Goal: Transaction & Acquisition: Obtain resource

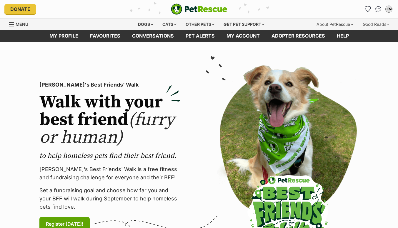
click at [24, 24] on span "Menu" at bounding box center [22, 24] width 13 height 5
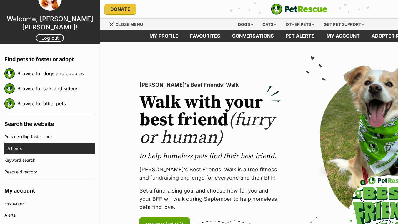
scroll to position [14, 0]
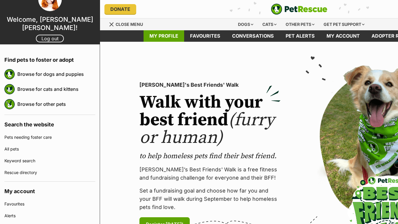
click at [168, 37] on link "My profile" at bounding box center [163, 35] width 41 height 11
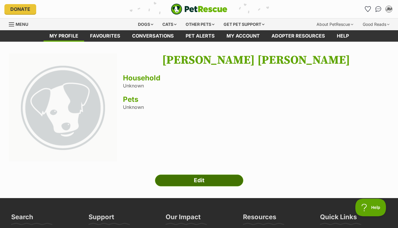
click at [176, 180] on link "Edit" at bounding box center [199, 181] width 88 height 12
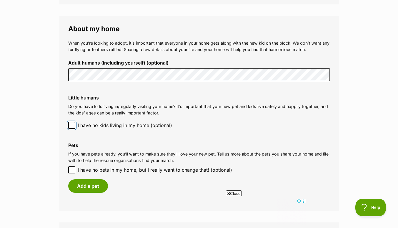
scroll to position [447, 0]
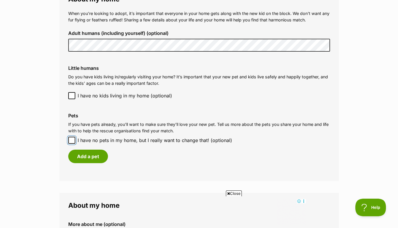
click at [71, 137] on input "I have no pets in my home, but I really want to change that! (optional)" at bounding box center [71, 140] width 7 height 7
checkbox input "true"
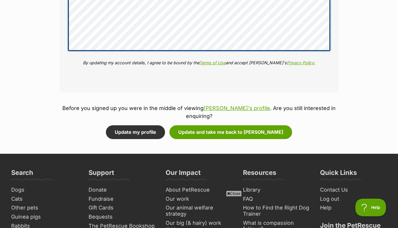
scroll to position [737, 0]
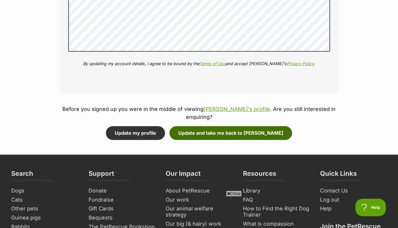
click at [259, 133] on button "Update and take me back to Tabby McTat" at bounding box center [230, 133] width 123 height 14
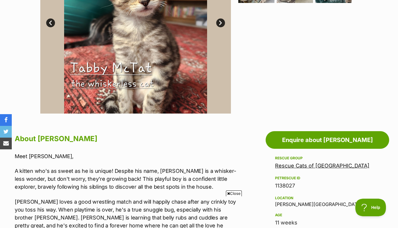
scroll to position [195, 0]
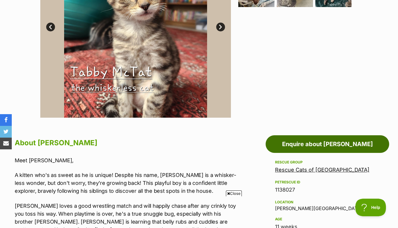
click at [304, 142] on link "Enquire about Tabby McTat" at bounding box center [326, 145] width 123 height 18
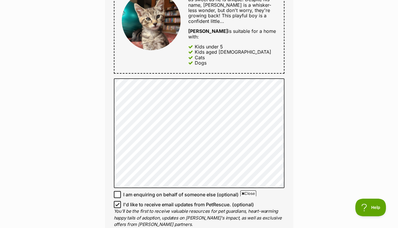
scroll to position [317, 0]
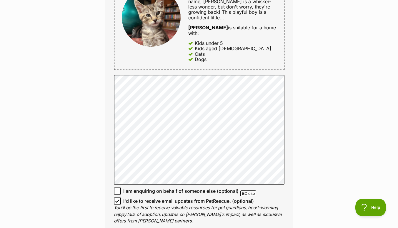
click at [105, 173] on div "Full name Luke Rudi Apollonio Email We require this to be able to send you comm…" at bounding box center [199, 32] width 188 height 417
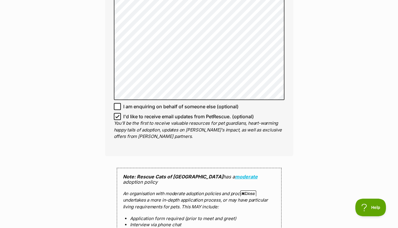
scroll to position [403, 0]
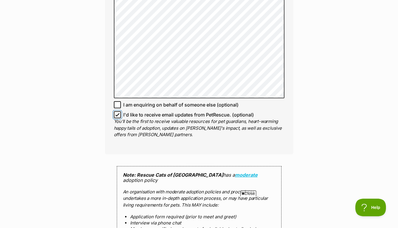
click at [119, 111] on input "I'd like to receive email updates from PetRescue. (optional)" at bounding box center [117, 114] width 7 height 7
checkbox input "true"
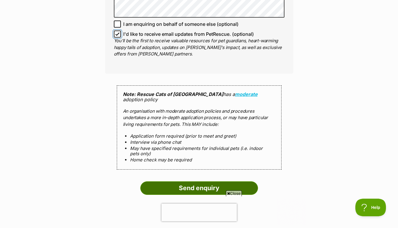
scroll to position [0, 0]
click at [168, 182] on input "Send enquiry" at bounding box center [199, 189] width 118 height 14
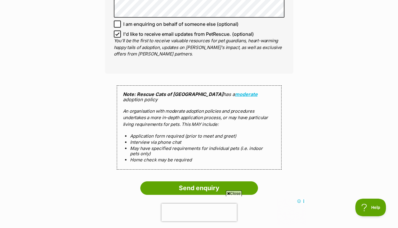
scroll to position [567, 0]
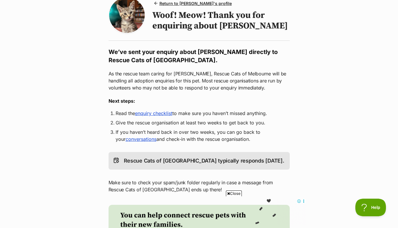
click at [152, 115] on link "enquiry checklist" at bounding box center [153, 114] width 37 height 6
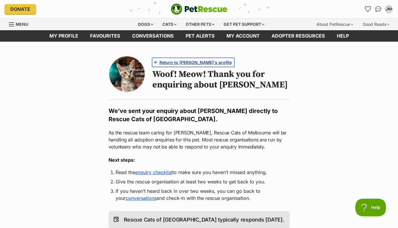
click at [202, 63] on span "Return to [PERSON_NAME]'s profile" at bounding box center [195, 62] width 72 height 6
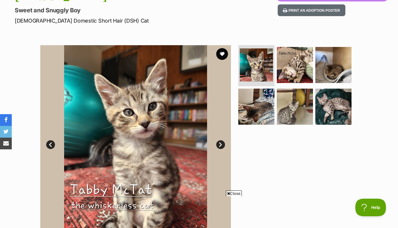
click at [219, 147] on link "Next" at bounding box center [220, 145] width 9 height 9
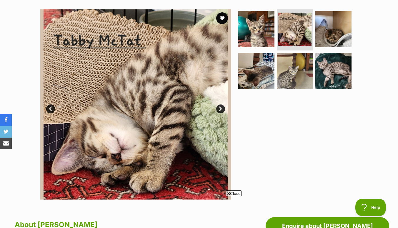
scroll to position [113, 0]
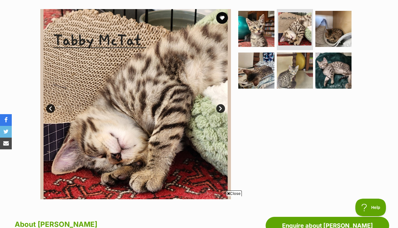
click at [221, 108] on link "Next" at bounding box center [220, 108] width 9 height 9
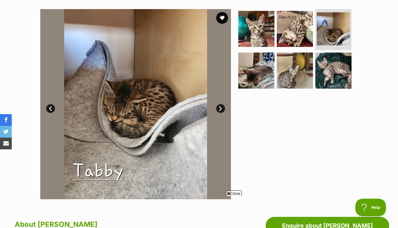
click at [221, 108] on link "Next" at bounding box center [220, 108] width 9 height 9
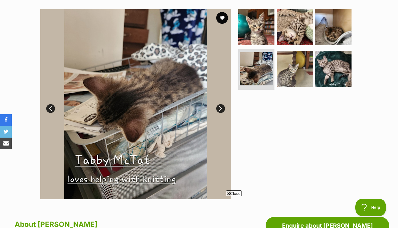
click at [221, 108] on link "Next" at bounding box center [220, 108] width 9 height 9
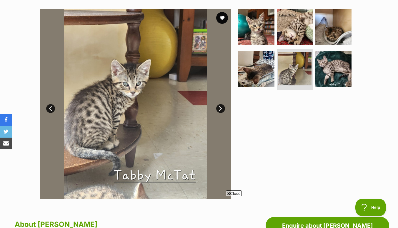
click at [221, 108] on link "Next" at bounding box center [220, 108] width 9 height 9
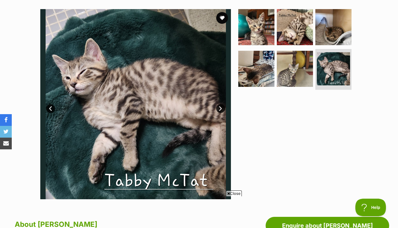
click at [221, 108] on link "Next" at bounding box center [220, 108] width 9 height 9
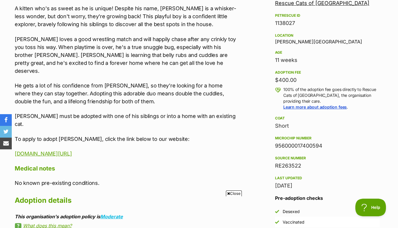
scroll to position [362, 0]
click at [72, 151] on link "www.rescuecatsofmelbourne.com.au/adopt" at bounding box center [43, 154] width 57 height 6
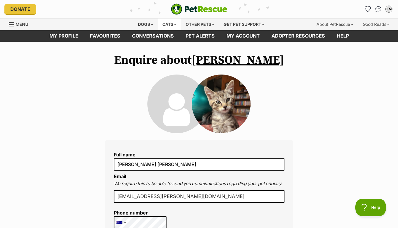
click at [163, 22] on div "Cats" at bounding box center [169, 25] width 22 height 12
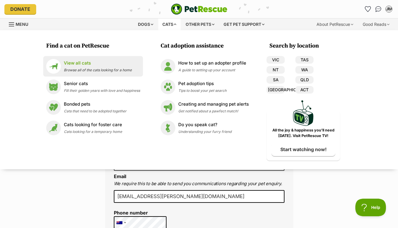
click at [103, 65] on p "View all cats" at bounding box center [98, 63] width 68 height 7
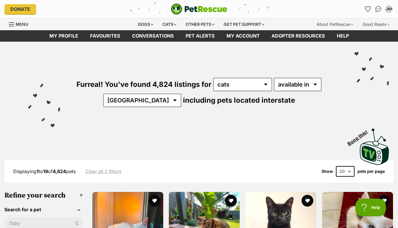
scroll to position [91, 0]
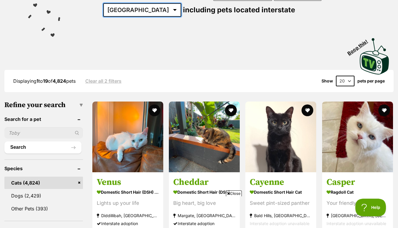
click at [158, 10] on select "[GEOGRAPHIC_DATA] [GEOGRAPHIC_DATA] [GEOGRAPHIC_DATA] [GEOGRAPHIC_DATA] [GEOGRA…" at bounding box center [142, 10] width 78 height 14
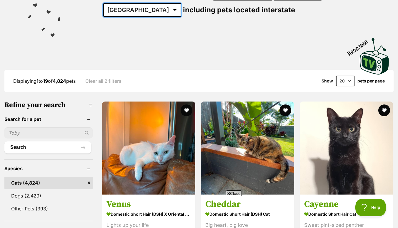
scroll to position [0, 0]
select select "VIC"
click at [121, 3] on select "Australia ACT NSW NT QLD SA TAS VIC WA" at bounding box center [142, 10] width 78 height 14
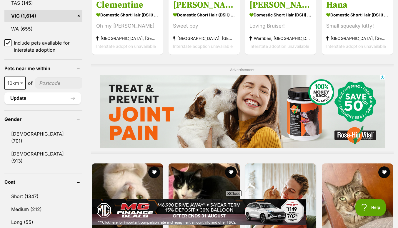
click at [25, 77] on span at bounding box center [22, 83] width 6 height 13
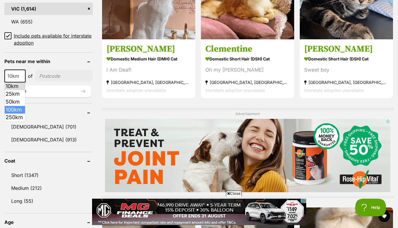
select select "100"
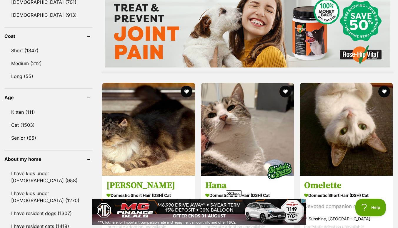
scroll to position [529, 0]
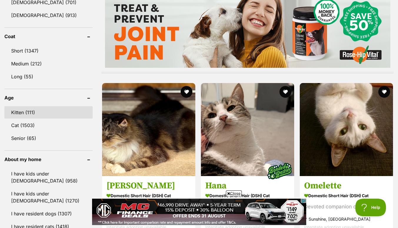
click at [21, 116] on link "Kitten (111)" at bounding box center [48, 112] width 88 height 12
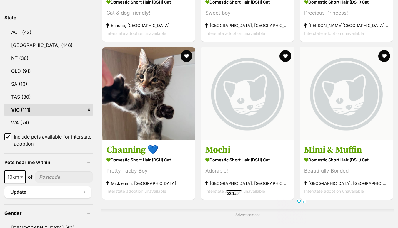
click at [41, 173] on input"] "postcode" at bounding box center [64, 177] width 58 height 11
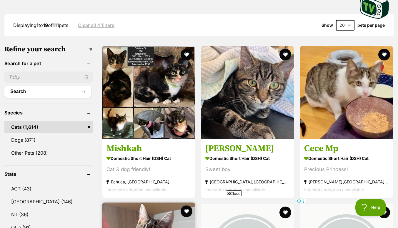
scroll to position [146, 0]
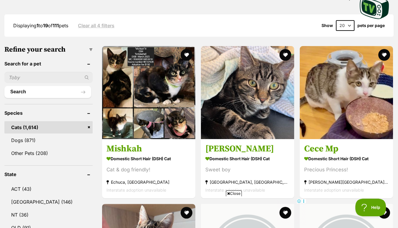
click at [351, 26] on select "20 40 60" at bounding box center [345, 25] width 19 height 11
select select "60"
click at [336, 20] on select "20 40 60" at bounding box center [345, 25] width 19 height 11
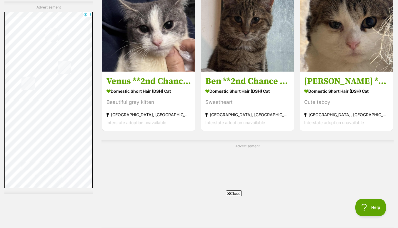
scroll to position [2159, 0]
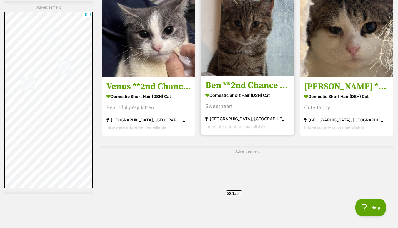
click at [235, 91] on h3 "Ben **2nd Chance Cat Rescue**" at bounding box center [247, 85] width 84 height 11
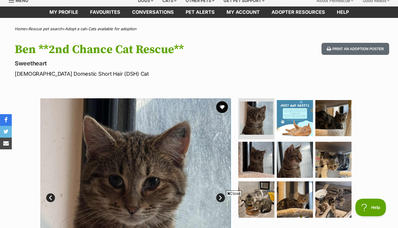
scroll to position [23, 0]
